Goal: Information Seeking & Learning: Understand process/instructions

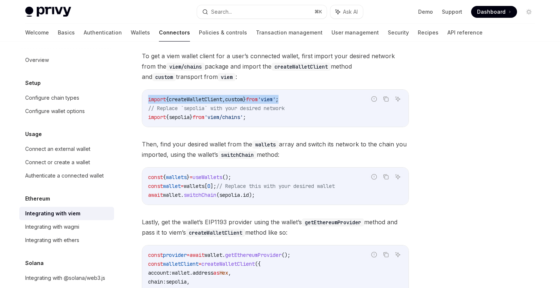
scroll to position [74, 0]
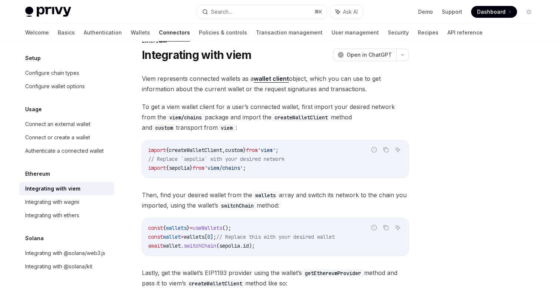
scroll to position [11, 0]
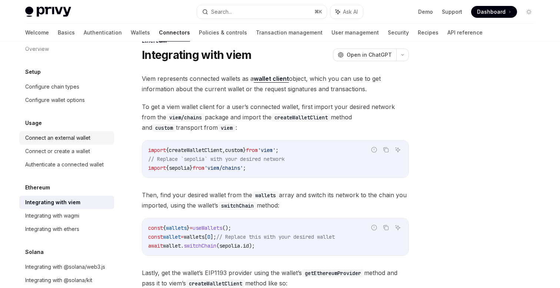
click at [68, 135] on div "Connect an external wallet" at bounding box center [57, 137] width 65 height 9
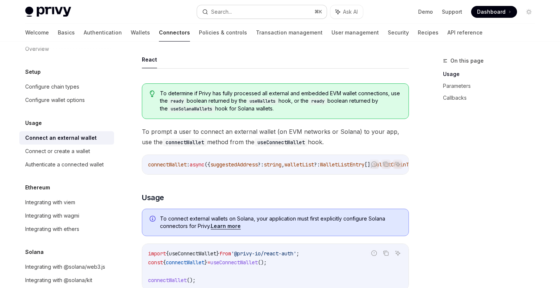
scroll to position [44, 0]
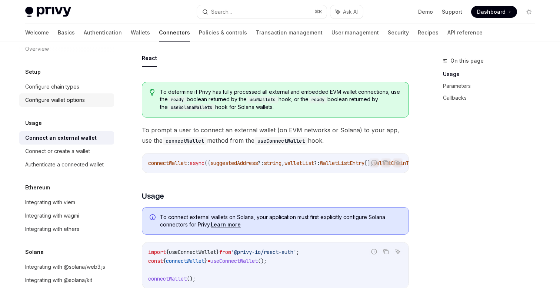
click at [82, 100] on div "Configure wallet options" at bounding box center [55, 100] width 60 height 9
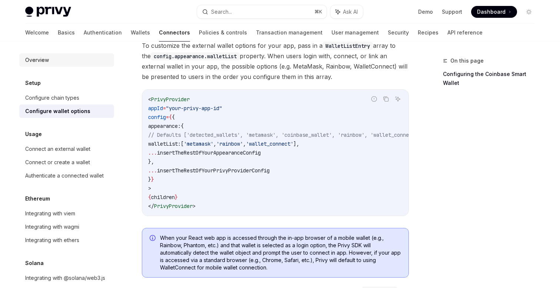
click at [52, 63] on div "Overview" at bounding box center [67, 60] width 85 height 9
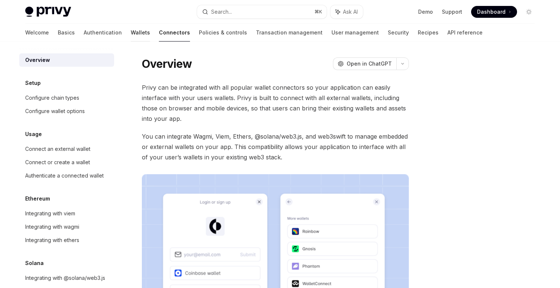
click at [131, 32] on link "Wallets" at bounding box center [140, 33] width 19 height 18
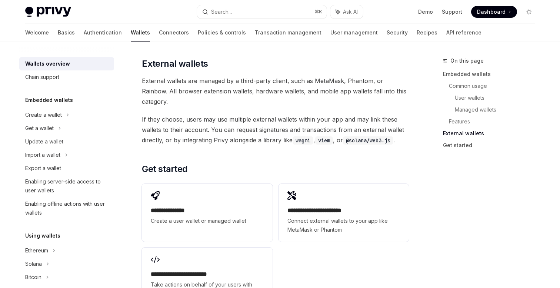
scroll to position [1101, 0]
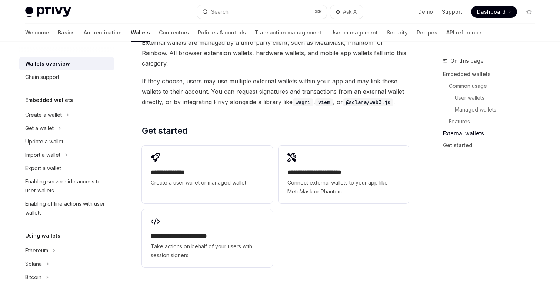
click at [290, 203] on div "**********" at bounding box center [275, 207] width 267 height 128
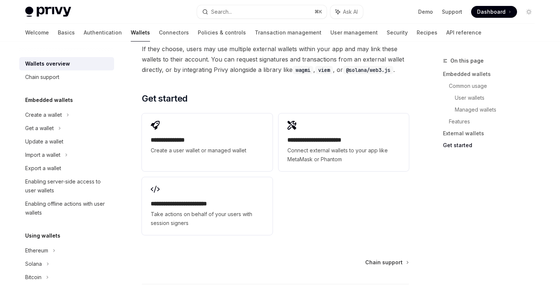
scroll to position [1168, 0]
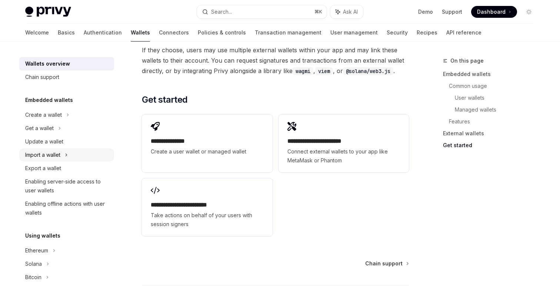
click at [58, 155] on div "Import a wallet" at bounding box center [42, 154] width 35 height 9
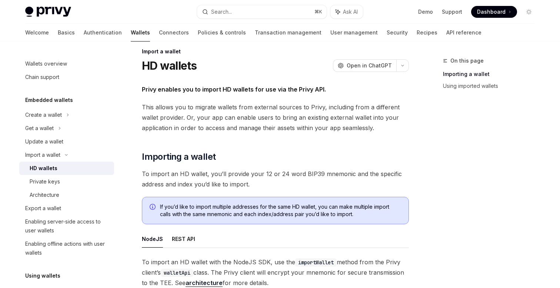
scroll to position [11, 0]
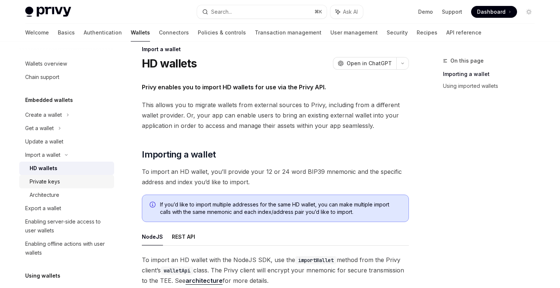
click at [50, 178] on div "Private keys" at bounding box center [45, 181] width 30 height 9
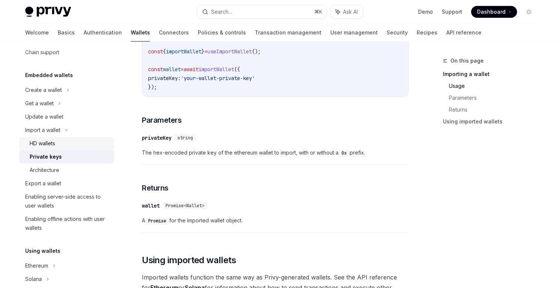
scroll to position [30, 0]
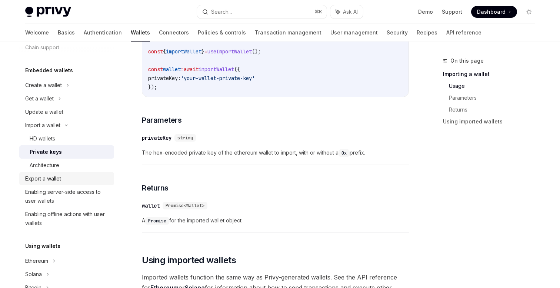
click at [54, 179] on div "Export a wallet" at bounding box center [43, 178] width 36 height 9
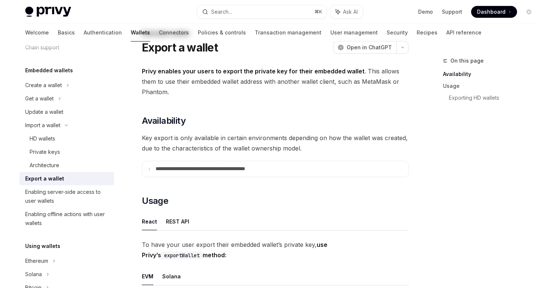
scroll to position [30, 0]
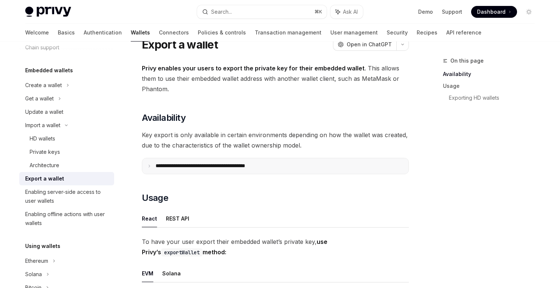
click at [160, 165] on p "**********" at bounding box center [217, 166] width 122 height 7
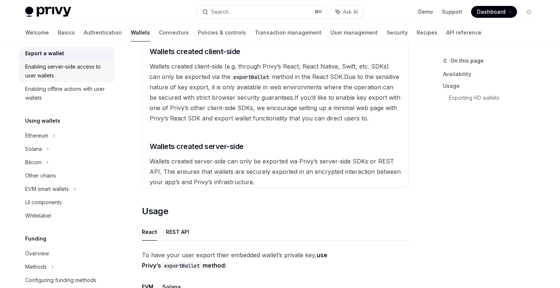
scroll to position [164, 0]
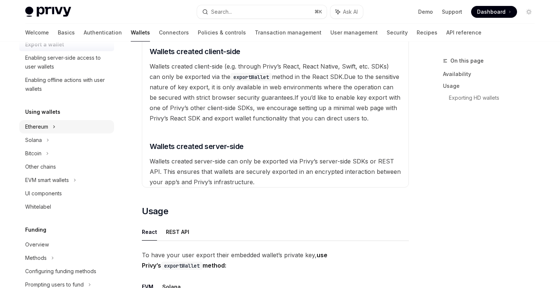
click at [55, 126] on icon at bounding box center [54, 127] width 1 height 2
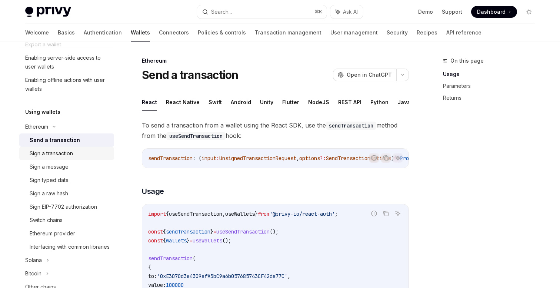
click at [57, 156] on div "Sign a transaction" at bounding box center [51, 153] width 43 height 9
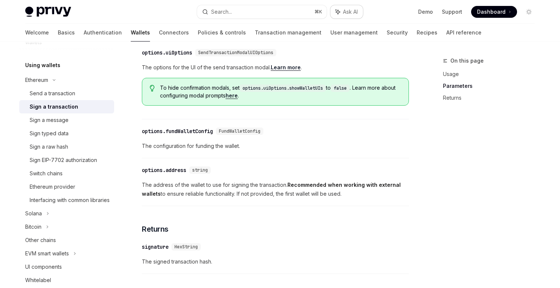
scroll to position [368, 0]
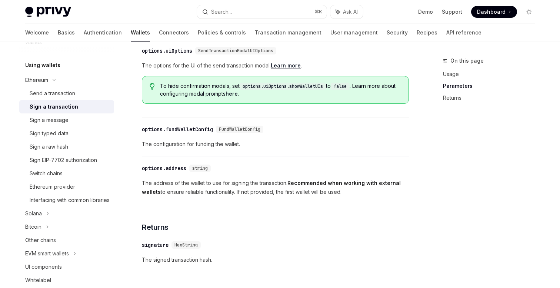
click at [238, 97] on link "here" at bounding box center [232, 93] width 12 height 7
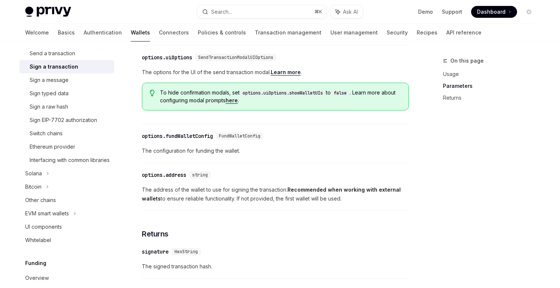
scroll to position [368, 0]
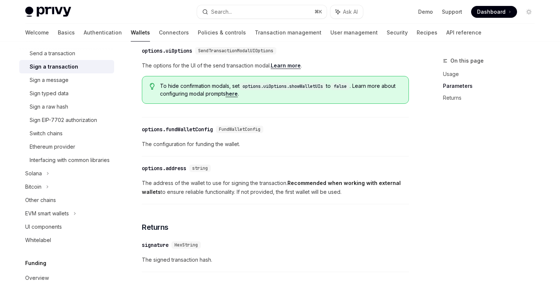
click at [238, 97] on link "here" at bounding box center [232, 93] width 12 height 7
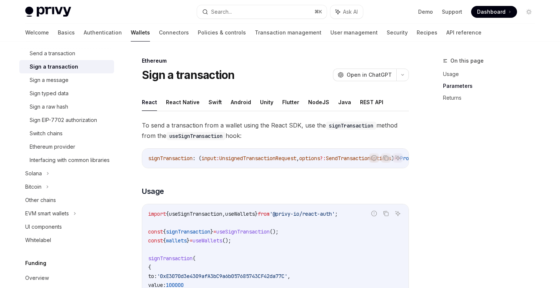
type textarea "*"
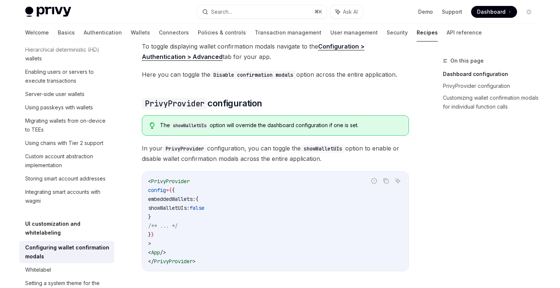
scroll to position [185, 0]
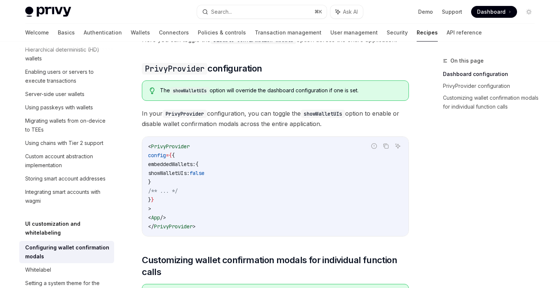
drag, startPoint x: 231, startPoint y: 173, endPoint x: 166, endPoint y: 174, distance: 64.9
click at [166, 174] on code "< PrivyProvider config = { { embeddedWallets: { showWalletUIs: false } /** ... …" at bounding box center [275, 186] width 255 height 89
copy span "showWalletUIs: false"
drag, startPoint x: 169, startPoint y: 182, endPoint x: 148, endPoint y: 164, distance: 27.6
click at [148, 164] on div "< PrivyProvider config = { { embeddedWallets: { showWalletUIs: false } /** ... …" at bounding box center [275, 186] width 266 height 99
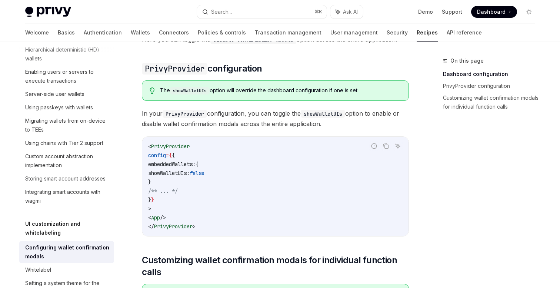
copy code "embeddedWallets: { showWalletUIs: false }"
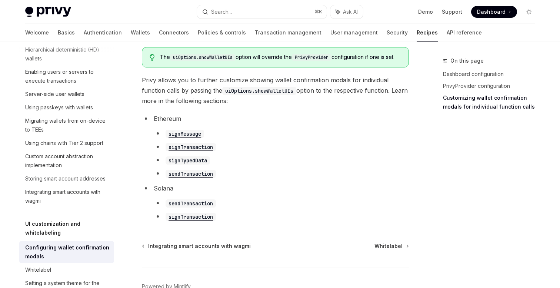
scroll to position [418, 0]
